Goal: Information Seeking & Learning: Check status

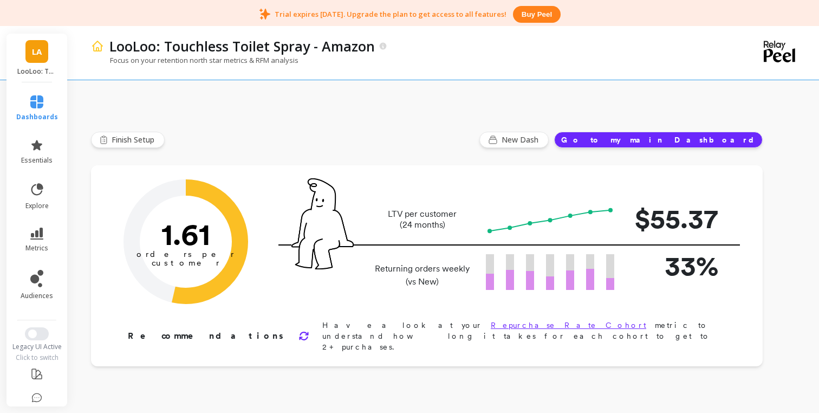
click at [38, 56] on span "LA" at bounding box center [37, 52] width 10 height 12
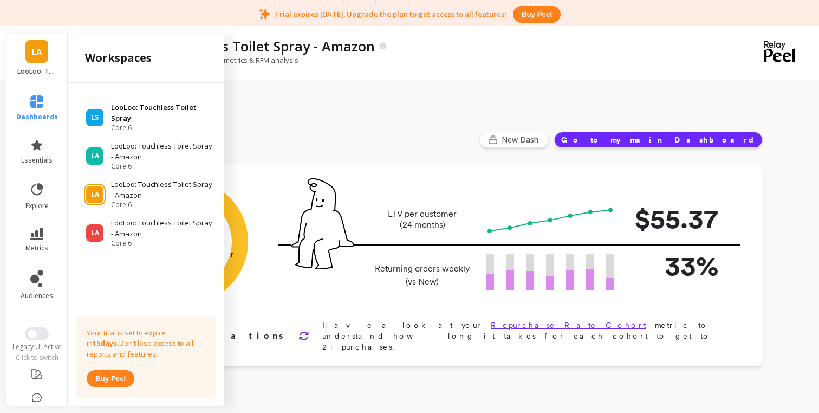
click at [118, 108] on p "LooLoo: Touchless Toilet Spray" at bounding box center [162, 112] width 103 height 21
click at [114, 115] on p "LooLoo: Touchless Toilet Spray" at bounding box center [162, 112] width 103 height 21
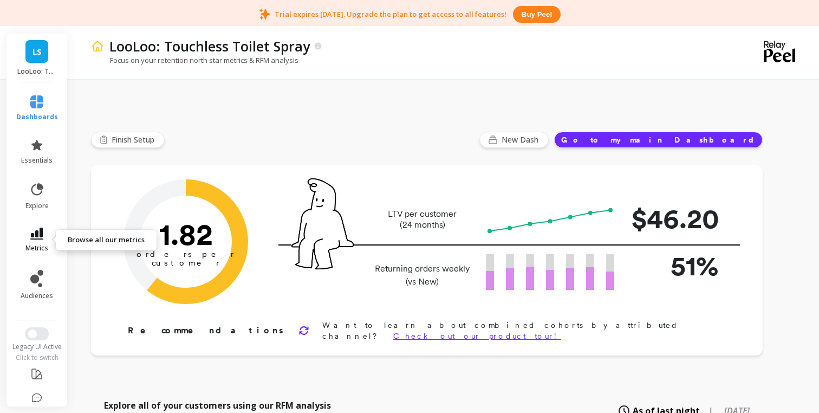
click at [41, 232] on icon at bounding box center [36, 234] width 13 height 12
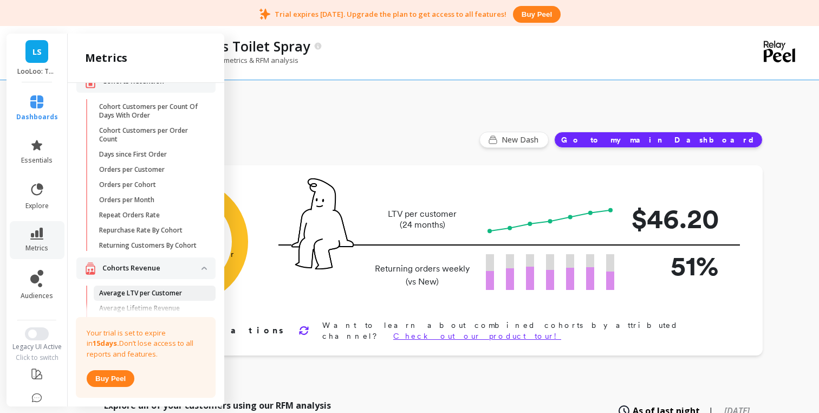
scroll to position [154, 0]
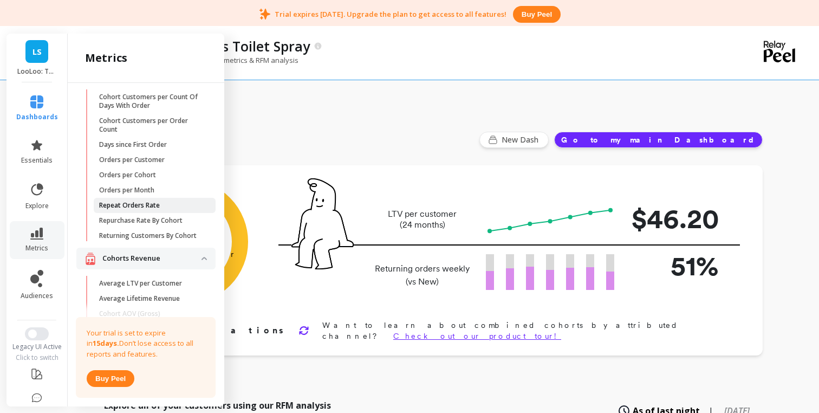
click at [121, 210] on link "Repeat Orders Rate" at bounding box center [155, 205] width 122 height 15
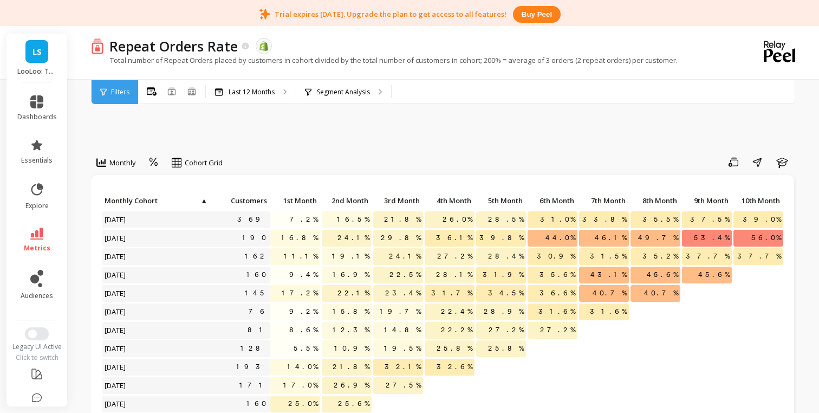
scroll to position [0, 7]
click at [36, 235] on icon at bounding box center [36, 234] width 13 height 12
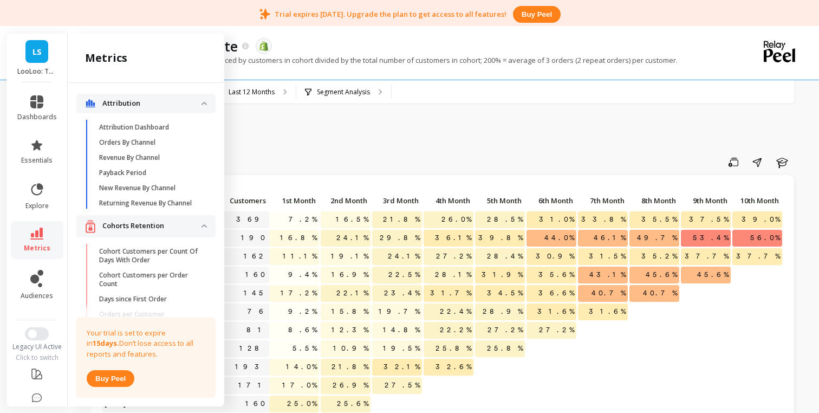
scroll to position [154, 0]
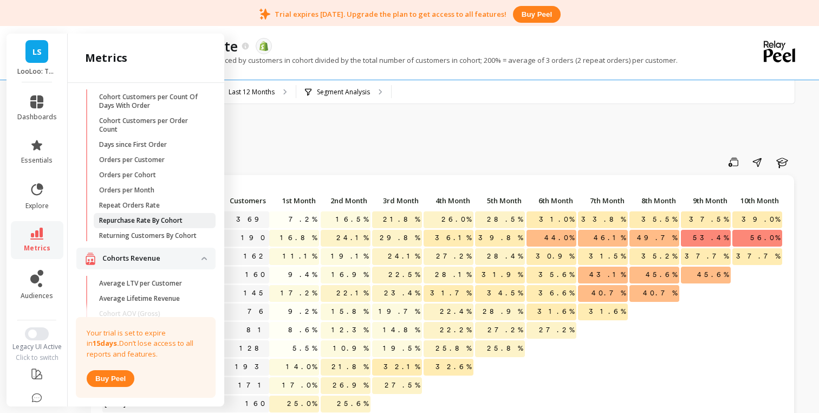
click at [148, 223] on p "Repurchase Rate By Cohort" at bounding box center [140, 220] width 83 height 9
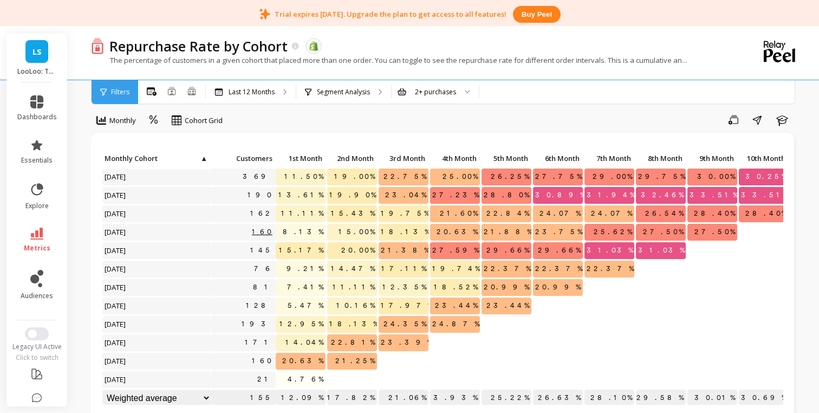
scroll to position [45, 0]
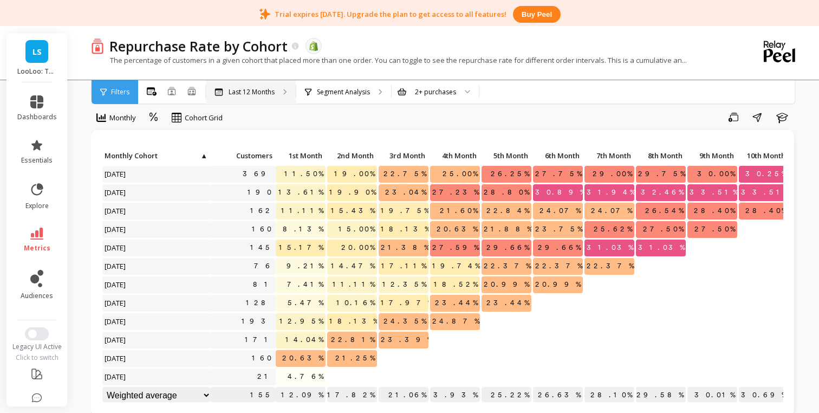
click at [257, 99] on div "Last 12 Months" at bounding box center [251, 92] width 90 height 24
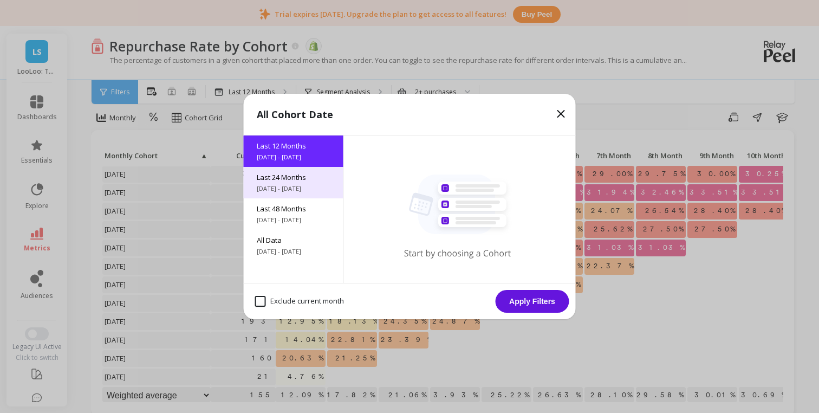
click at [279, 176] on span "Last 24 Months" at bounding box center [294, 177] width 74 height 10
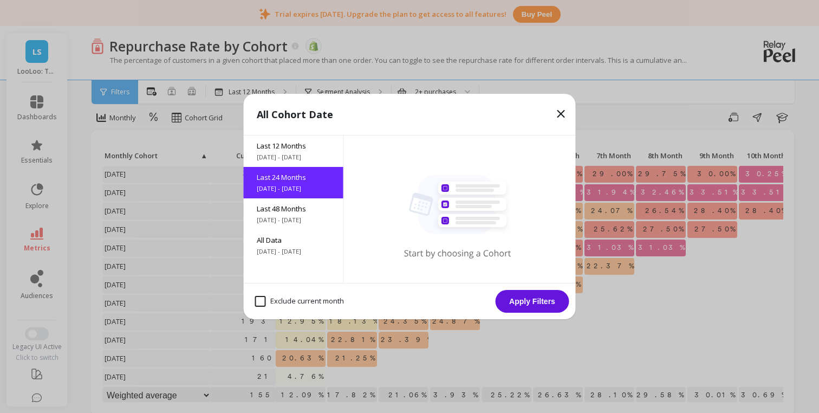
click at [516, 295] on button "Apply Filters" at bounding box center [533, 301] width 74 height 23
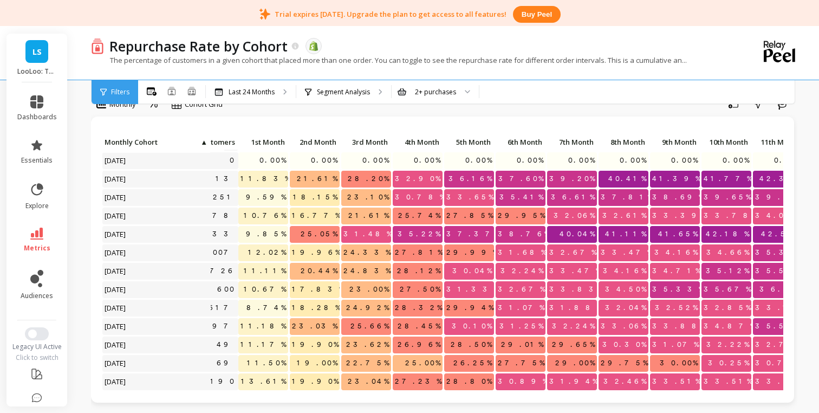
scroll to position [19, 22]
